Goal: Transaction & Acquisition: Subscribe to service/newsletter

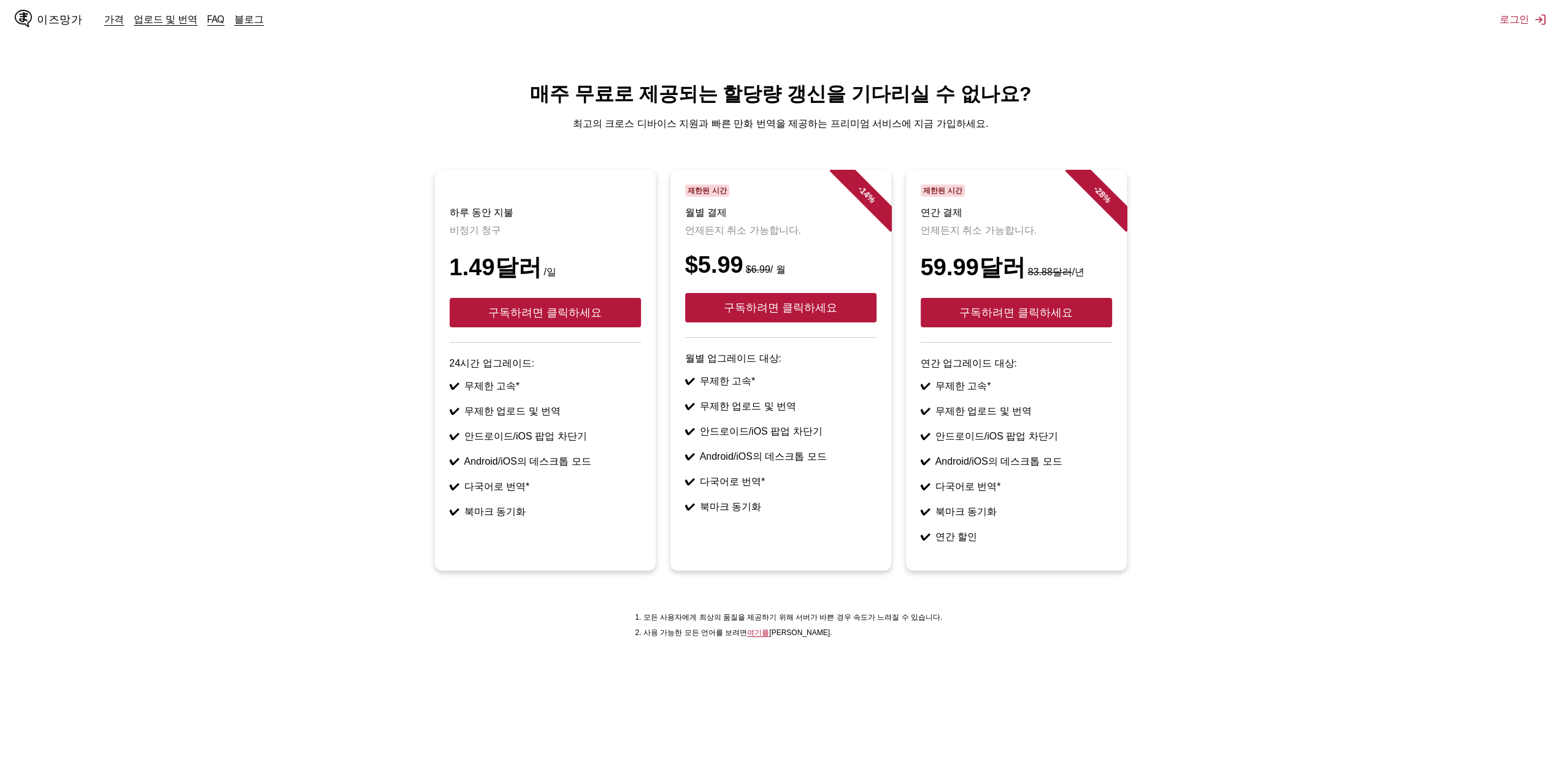
drag, startPoint x: 491, startPoint y: 385, endPoint x: 565, endPoint y: 548, distance: 179.0
click at [565, 548] on article "하루 동안 지불 비정기 청구 1.49달러 /일 구독하려면 클릭하세요 24시간 업그레이드: ✔ 무제한 고속* ✔ 무제한 업로드 및 번역 ✔ 안드…" at bounding box center [545, 370] width 221 height 401
drag, startPoint x: 614, startPoint y: 526, endPoint x: 517, endPoint y: 407, distance: 153.5
click at [517, 408] on ul "✔ 무제한 고속* ✔ 무제한 업로드 및 번역 ✔ 안드로이드/iOS 팝업 차단기 ✔ Android/iOS의 데스크톱 모드 ✔ 다국어로 번역* ✔…" at bounding box center [545, 449] width 191 height 139
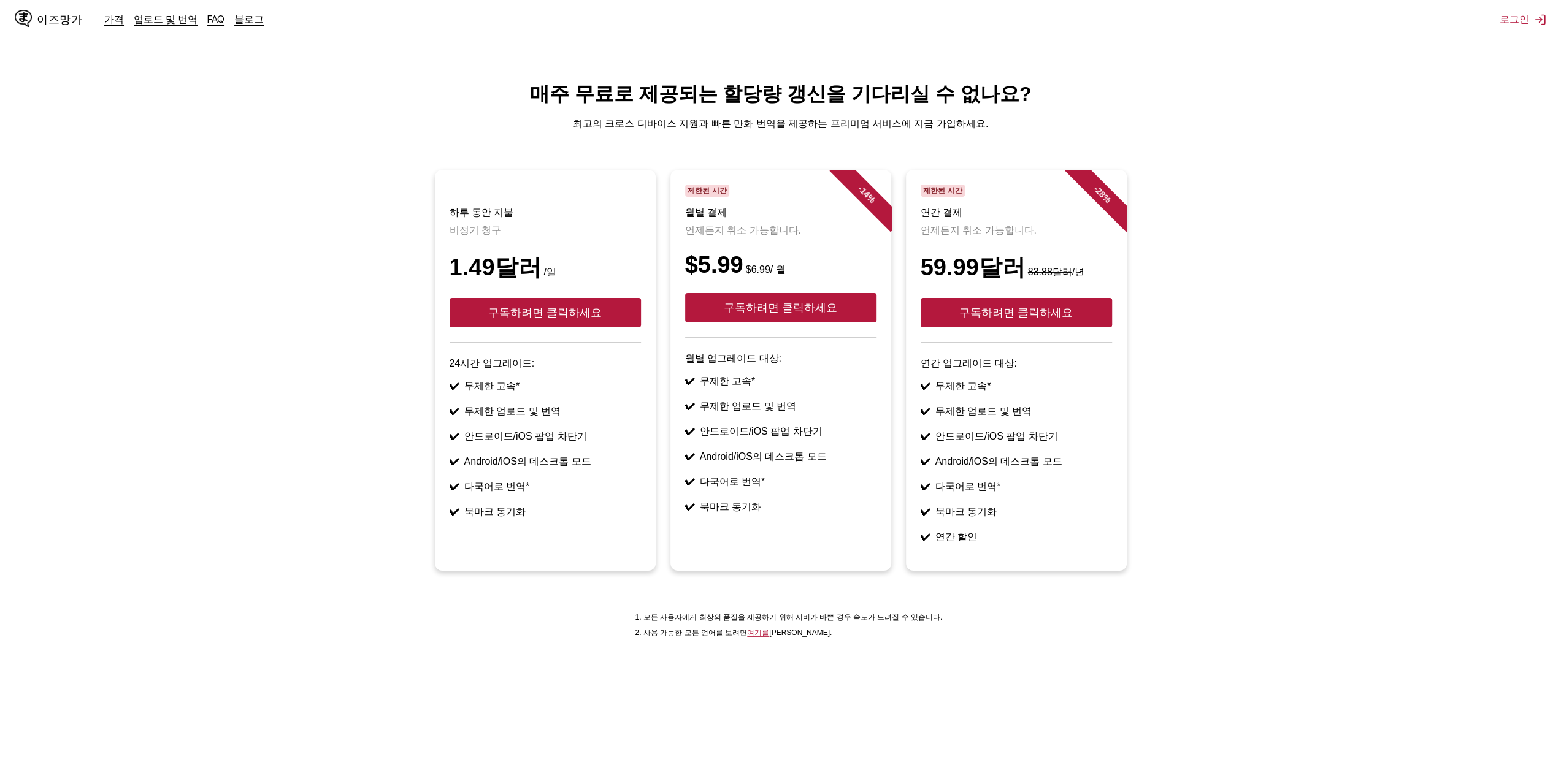
click at [517, 407] on ul "✔ 무제한 고속* ✔ 무제한 업로드 및 번역 ✔ 안드로이드/iOS 팝업 차단기 ✔ Android/iOS의 데스크톱 모드 ✔ 다국어로 번역* ✔…" at bounding box center [545, 449] width 191 height 139
drag, startPoint x: 493, startPoint y: 390, endPoint x: 589, endPoint y: 553, distance: 189.2
click at [589, 553] on article "하루 동안 지불 비정기 청구 1.49달러 /일 구독하려면 클릭하세요 24시간 업그레이드: ✔ 무제한 고속* ✔ 무제한 업로드 및 번역 ✔ 안드…" at bounding box center [545, 370] width 221 height 401
drag, startPoint x: 646, startPoint y: 538, endPoint x: 559, endPoint y: 408, distance: 156.4
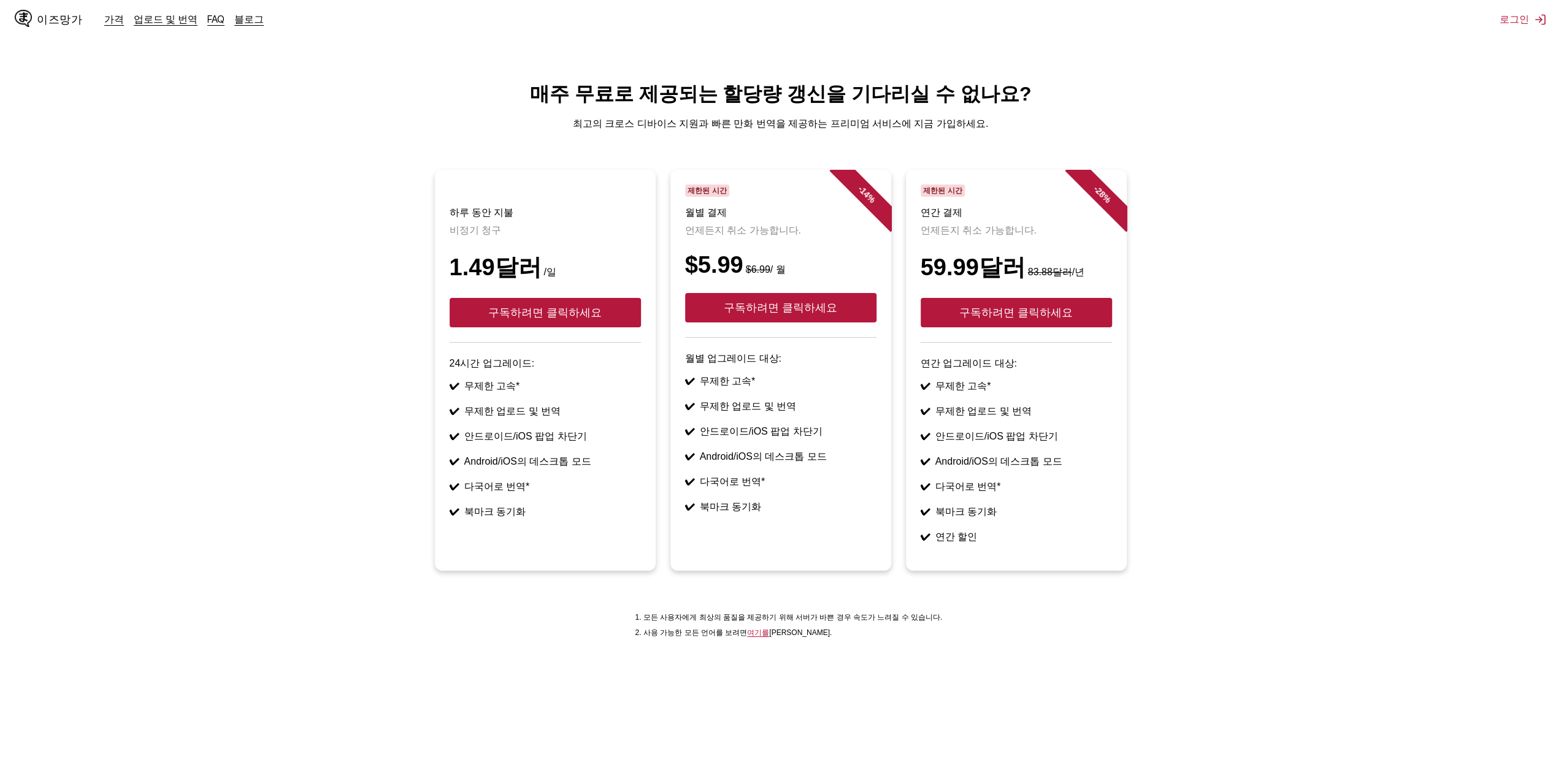
click at [559, 409] on article "하루 동안 지불 비정기 청구 1.49달러 /일 구독하려면 클릭하세요 24시간 업그레이드: ✔ 무제한 고속* ✔ 무제한 업로드 및 번역 ✔ 안드…" at bounding box center [545, 370] width 221 height 401
click at [558, 408] on ul "✔ 무제한 고속* ✔ 무제한 업로드 및 번역 ✔ 안드로이드/iOS 팝업 차단기 ✔ Android/iOS의 데스크톱 모드 ✔ 다국어로 번역* ✔…" at bounding box center [545, 449] width 191 height 139
drag, startPoint x: 536, startPoint y: 376, endPoint x: 619, endPoint y: 522, distance: 167.9
click at [619, 522] on article "하루 동안 지불 비정기 청구 1.49달러 /일 구독하려면 클릭하세요 24시간 업그레이드: ✔ 무제한 고속* ✔ 무제한 업로드 및 번역 ✔ 안드…" at bounding box center [545, 370] width 221 height 401
drag, startPoint x: 619, startPoint y: 522, endPoint x: 629, endPoint y: 525, distance: 10.4
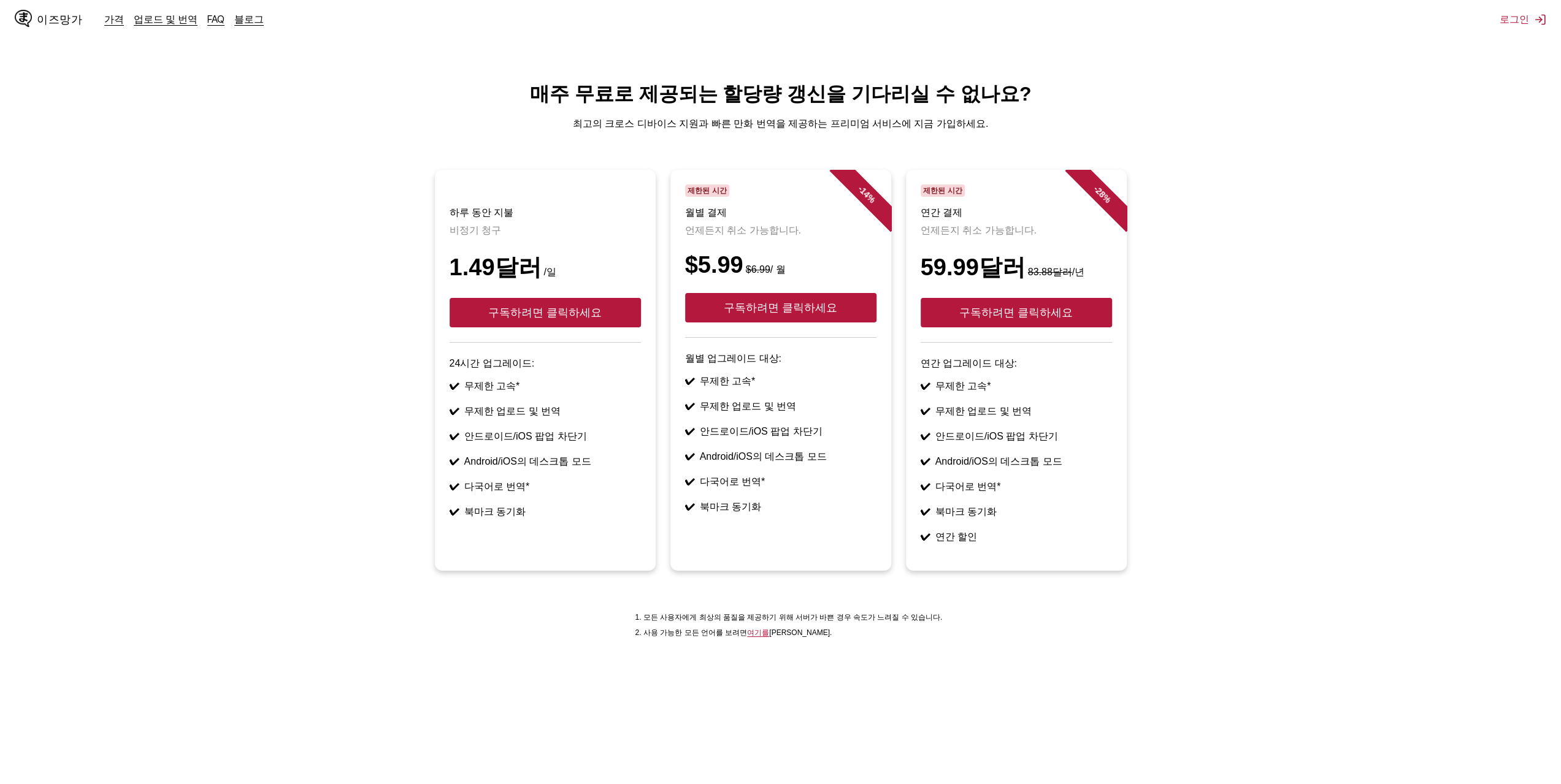
click at [620, 519] on ul "✔ 무제한 고속* ✔ 무제한 업로드 및 번역 ✔ 안드로이드/iOS 팝업 차단기 ✔ Android/iOS의 데스크톱 모드 ✔ 다국어로 번역* ✔…" at bounding box center [545, 449] width 191 height 139
drag, startPoint x: 664, startPoint y: 506, endPoint x: 560, endPoint y: 411, distance: 140.9
click at [561, 412] on ul "하루 동안 지불 비정기 청구 1.49달러 /일 구독하려면 클릭하세요 24시간 업그레이드: ✔ 무제한 고속* ✔ 무제한 업로드 및 번역 ✔ 안드…" at bounding box center [780, 377] width 1541 height 416
click at [560, 410] on ul "✔ 무제한 고속* ✔ 무제한 업로드 및 번역 ✔ 안드로이드/iOS 팝업 차단기 ✔ Android/iOS의 데스크톱 모드 ✔ 다국어로 번역* ✔…" at bounding box center [545, 449] width 191 height 139
drag, startPoint x: 532, startPoint y: 390, endPoint x: 623, endPoint y: 524, distance: 162.0
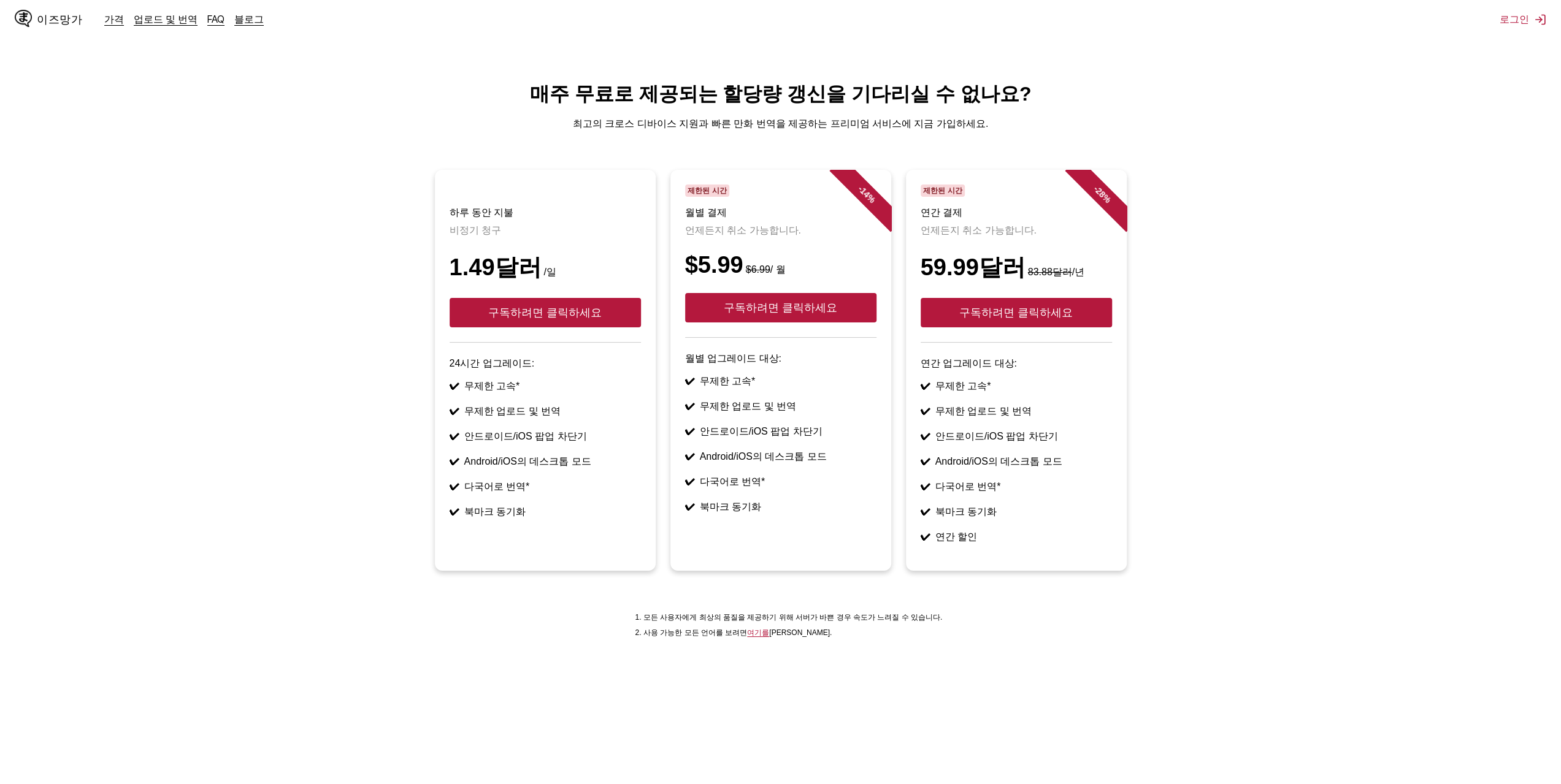
click at [623, 522] on article "하루 동안 지불 비정기 청구 1.49달러 /일 구독하려면 클릭하세요 24시간 업그레이드: ✔ 무제한 고속* ✔ 무제한 업로드 및 번역 ✔ 안드…" at bounding box center [545, 370] width 221 height 401
click at [623, 519] on li "✔ 북마크 동기화" at bounding box center [545, 513] width 191 height 13
drag, startPoint x: 763, startPoint y: 485, endPoint x: 477, endPoint y: 375, distance: 306.4
click at [477, 375] on ul "하루 동안 지불 비정기 청구 1.49달러 /일 구독하려면 클릭하세요 24시간 업그레이드: ✔ 무제한 고속* ✔ 무제한 업로드 및 번역 ✔ 안드…" at bounding box center [780, 377] width 1541 height 416
click at [477, 368] on font "24시간 업그레이드:" at bounding box center [492, 363] width 85 height 11
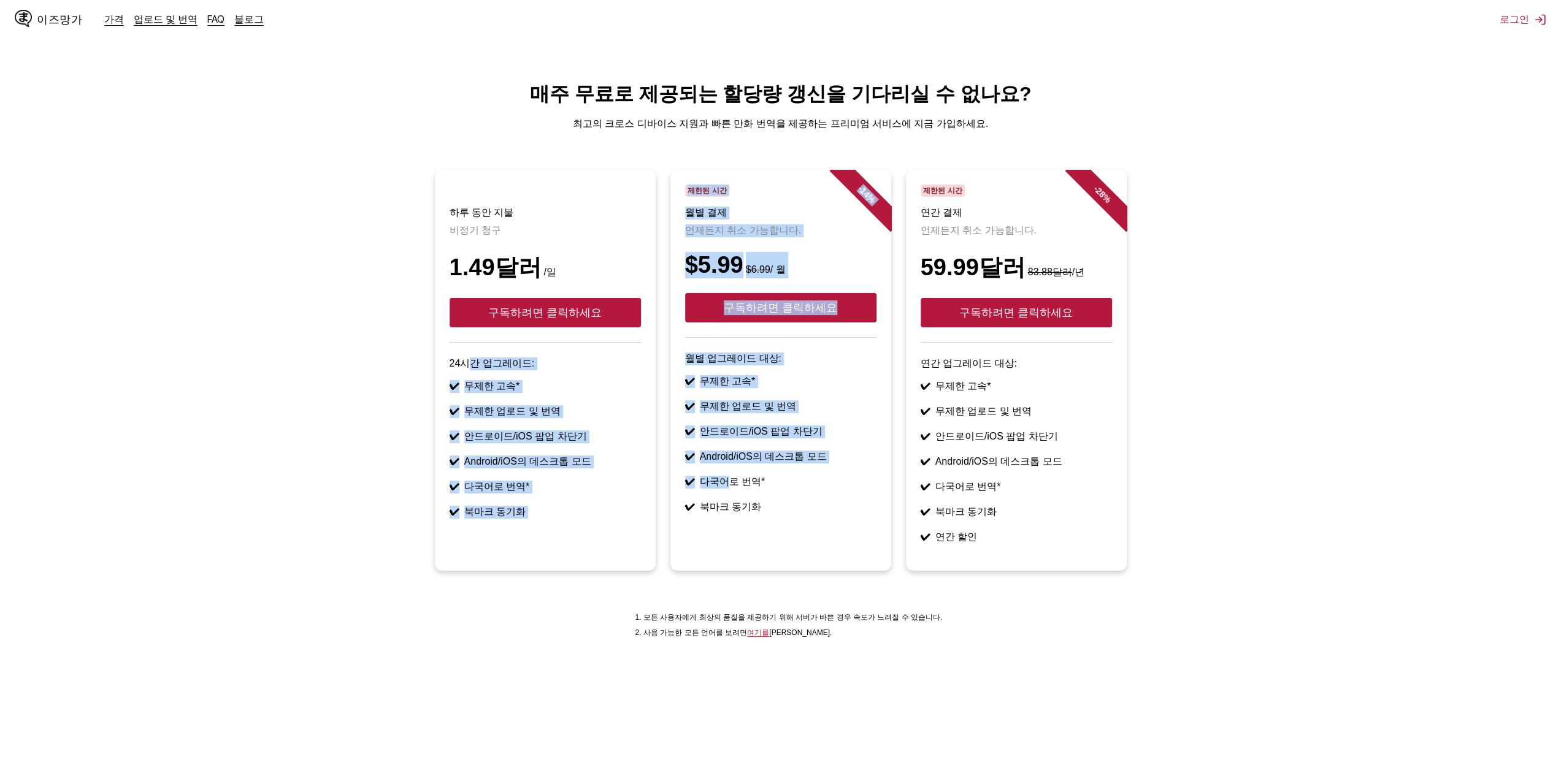
drag, startPoint x: 477, startPoint y: 390, endPoint x: 728, endPoint y: 499, distance: 273.6
click at [721, 498] on ul "하루 동안 지불 비정기 청구 1.49달러 /일 구독하려면 클릭하세요 24시간 업그레이드: ✔ 무제한 고속* ✔ 무제한 업로드 및 번역 ✔ 안드…" at bounding box center [780, 377] width 1541 height 416
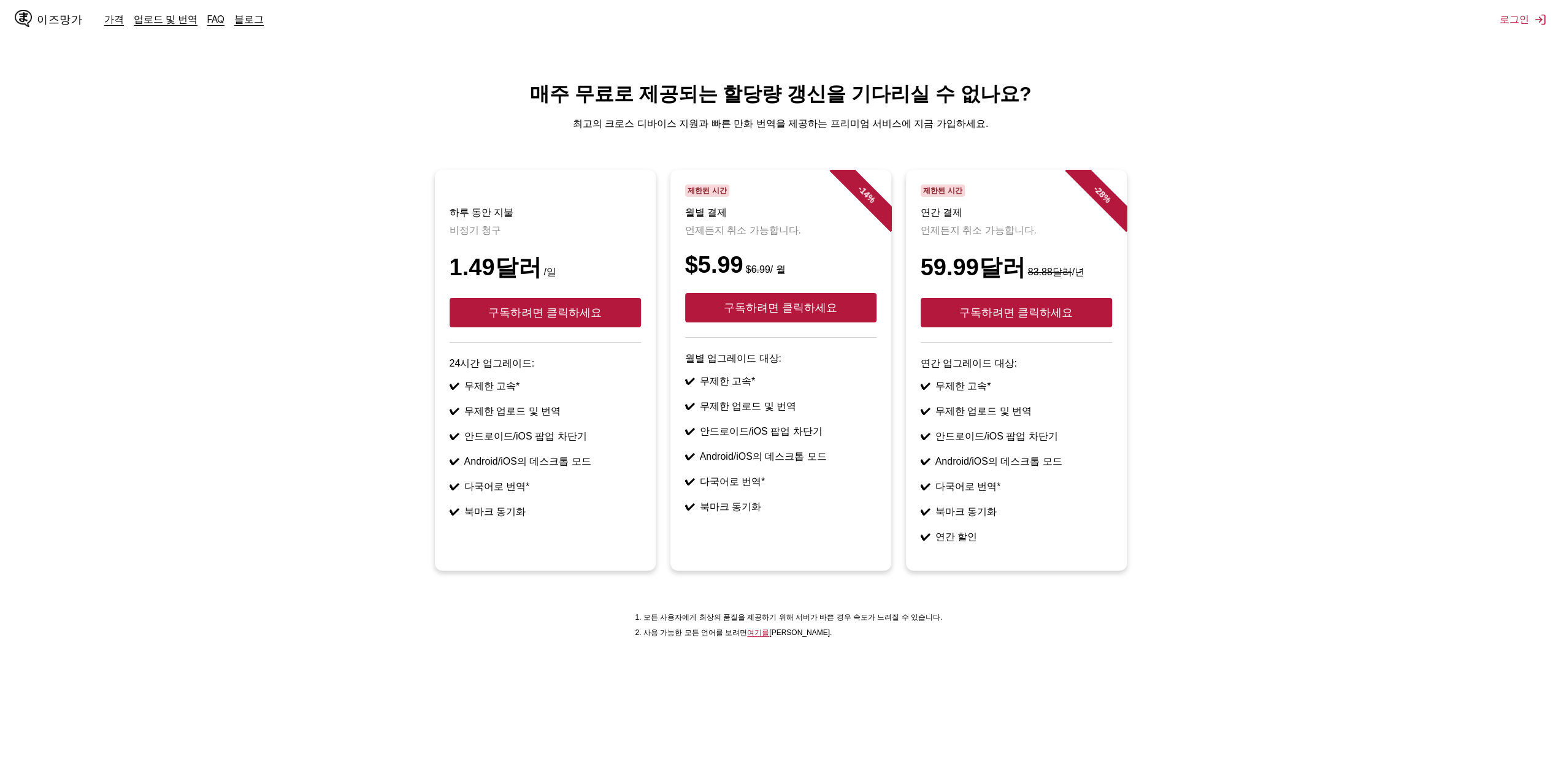
click at [728, 487] on font "다국어로 번역*" at bounding box center [733, 481] width 66 height 11
drag, startPoint x: 799, startPoint y: 531, endPoint x: 466, endPoint y: 372, distance: 369.0
click at [466, 372] on ul "하루 동안 지불 비정기 청구 1.49달러 /일 구독하려면 클릭하세요 24시간 업그레이드: ✔ 무제한 고속* ✔ 무제한 업로드 및 번역 ✔ 안드…" at bounding box center [780, 377] width 1541 height 416
click at [466, 368] on font "24시간 업그레이드:" at bounding box center [492, 363] width 85 height 11
drag, startPoint x: 916, startPoint y: 273, endPoint x: 979, endPoint y: 276, distance: 63.1
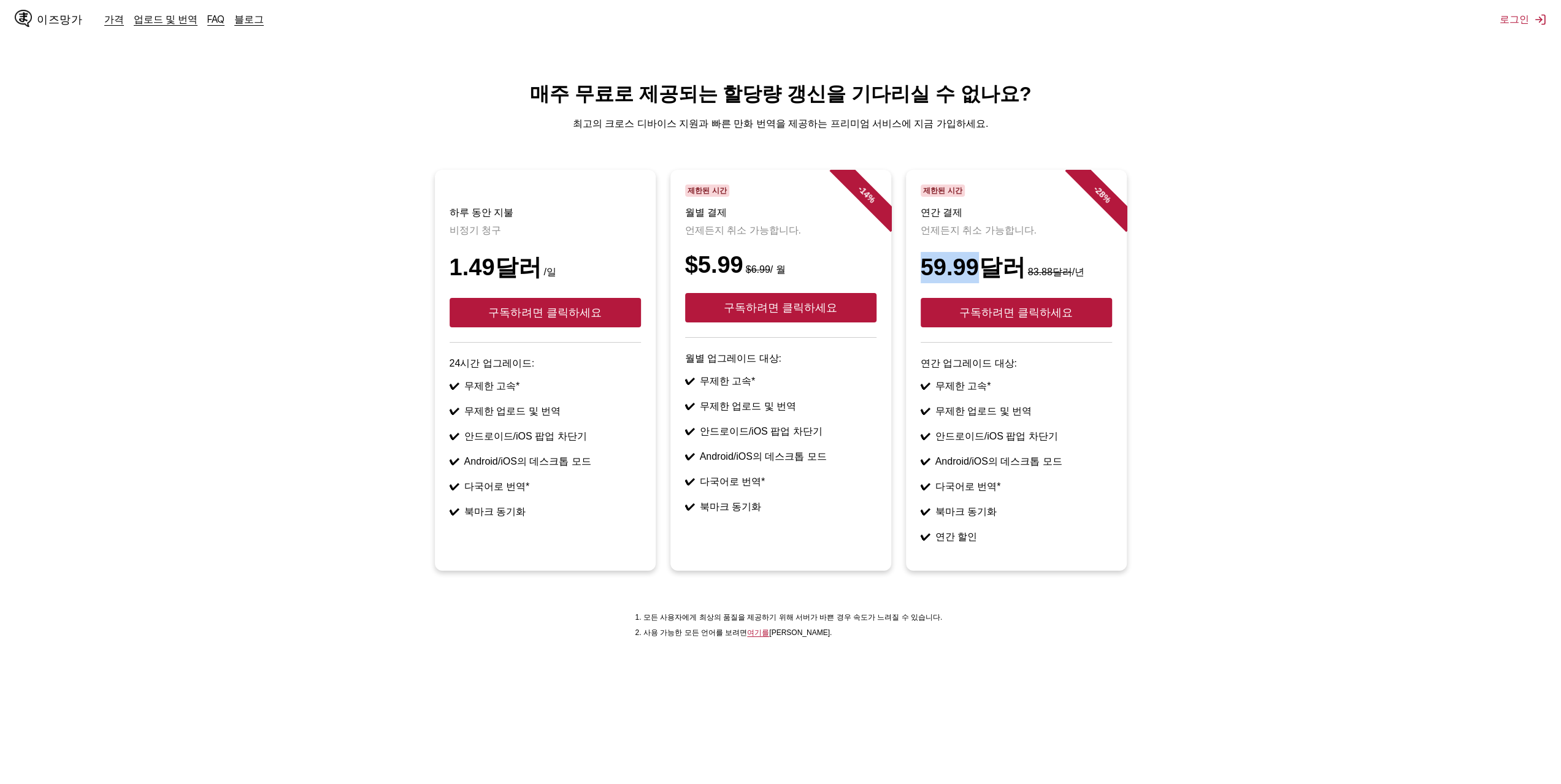
click at [979, 276] on article "- 28 % 제한된 시간 연간 결제 언제든지 취소 가능합니다. 59.99달러 83.88달러 /년 구독하려면 클릭하세요 연간 업그레이드 대상: …" at bounding box center [1016, 370] width 221 height 401
copy font "59.99"
